Goal: Find contact information: Obtain details needed to contact an individual or organization

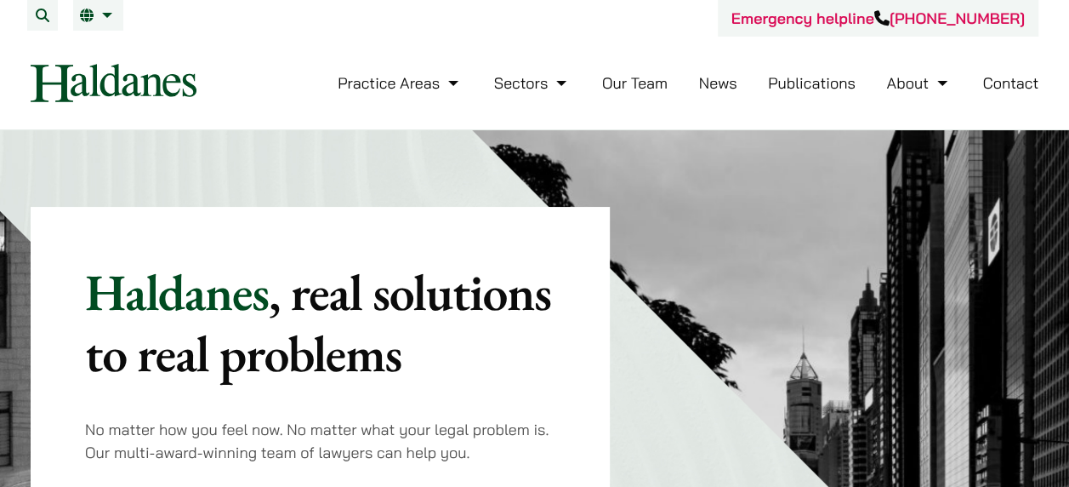
click at [1022, 85] on link "Contact" at bounding box center [1011, 83] width 56 height 20
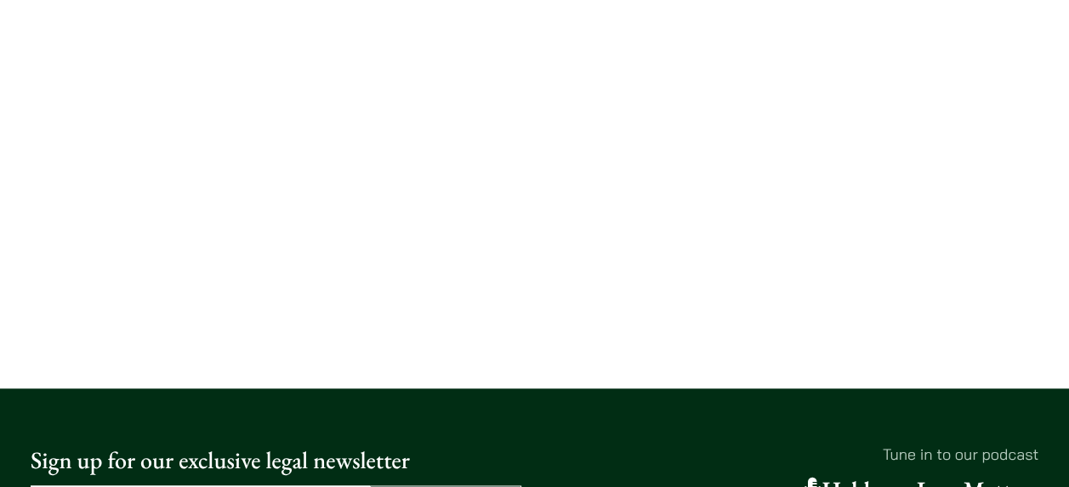
scroll to position [1361, 0]
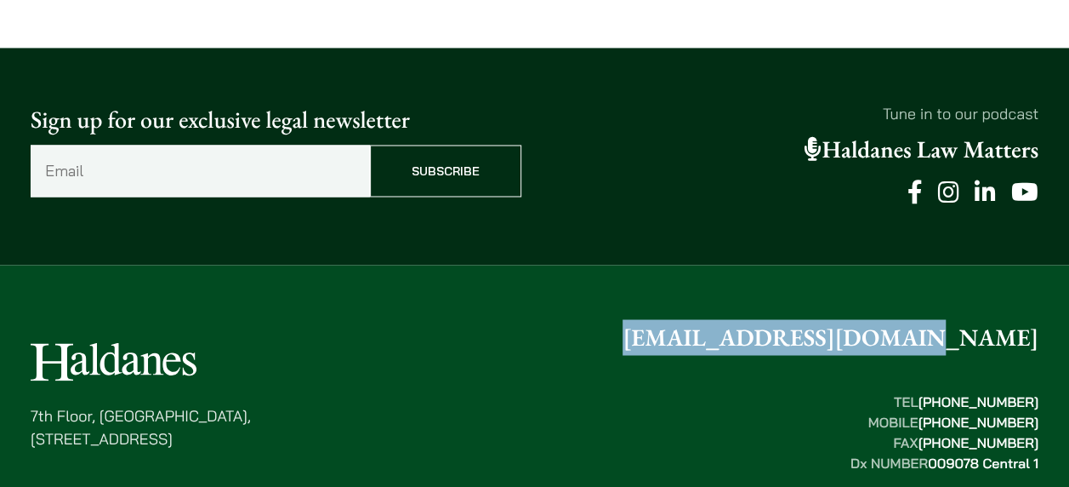
drag, startPoint x: 831, startPoint y: 342, endPoint x: 1038, endPoint y: 341, distance: 206.7
click at [1038, 341] on div "7th Floor, Ruttonjee House, 11 Duddell Street, Central, Hong Kong enquiries@hal…" at bounding box center [534, 460] width 1069 height 282
copy link "[EMAIL_ADDRESS][DOMAIN_NAME]"
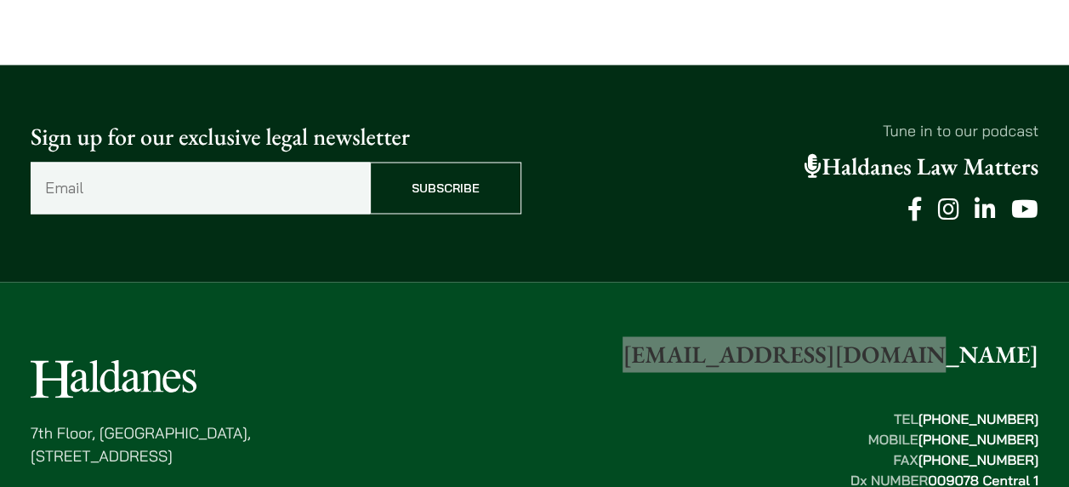
scroll to position [1514, 0]
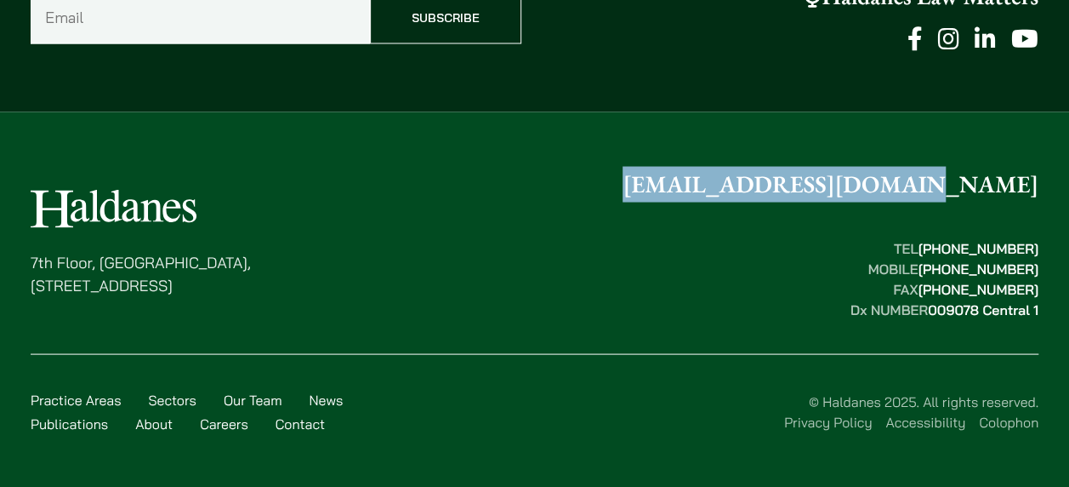
drag, startPoint x: 930, startPoint y: 271, endPoint x: 1056, endPoint y: 273, distance: 125.9
click at [1056, 273] on div "7th Floor, Ruttonjee House, 11 Duddell Street, Central, Hong Kong enquiries@hal…" at bounding box center [534, 307] width 1069 height 282
copy mark "[PHONE_NUMBER]"
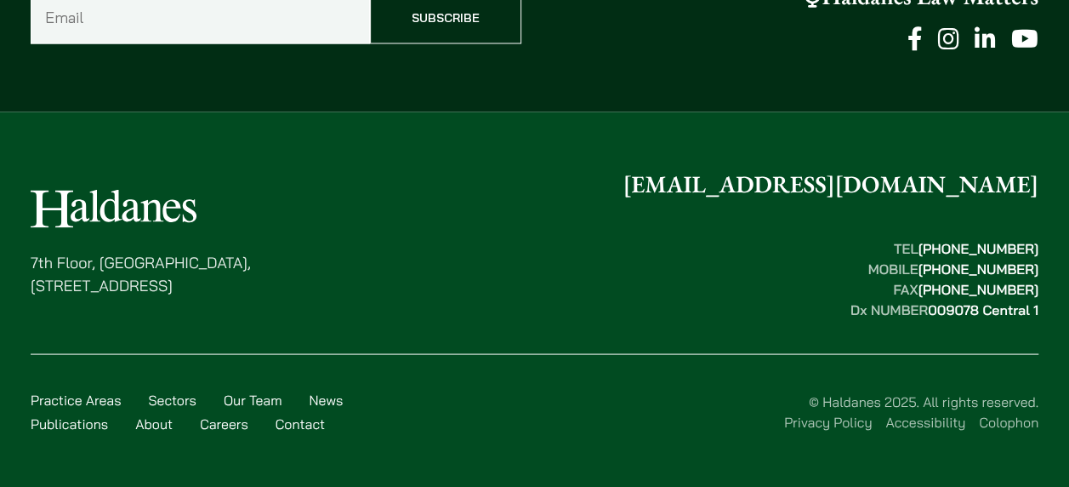
click at [185, 427] on ul "Practice Areas Sectors Our Team News Publications About Careers Contact" at bounding box center [199, 411] width 336 height 44
click at [233, 425] on link "Careers" at bounding box center [224, 422] width 48 height 17
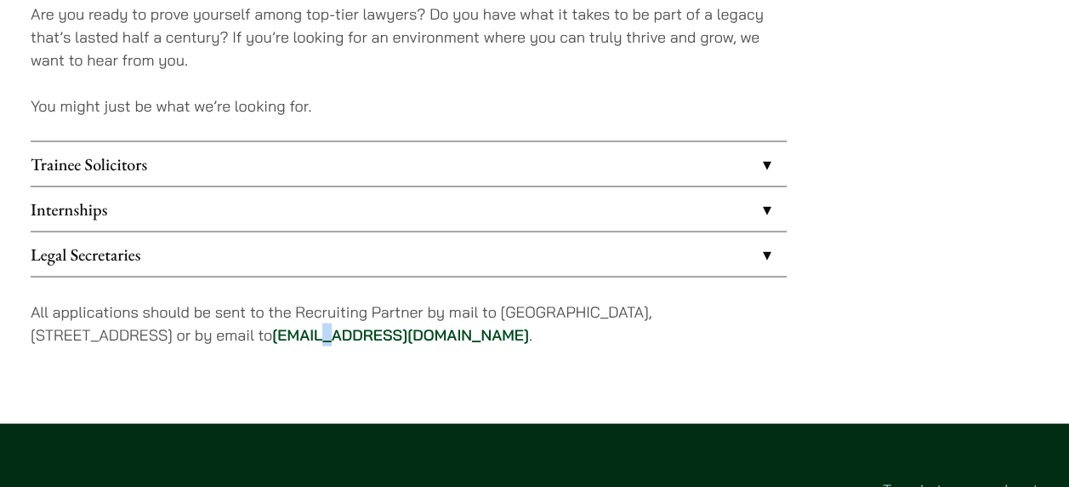
scroll to position [1559, 0]
